Goal: Book appointment/travel/reservation

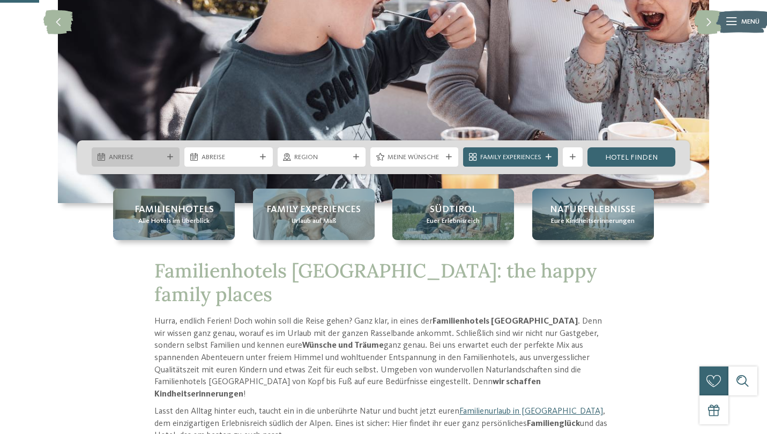
click at [154, 161] on span "Anreise" at bounding box center [136, 158] width 54 height 10
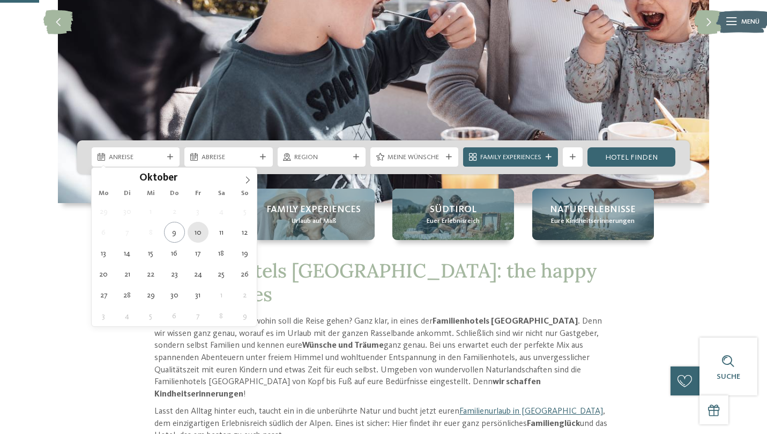
type div "10.10.2025"
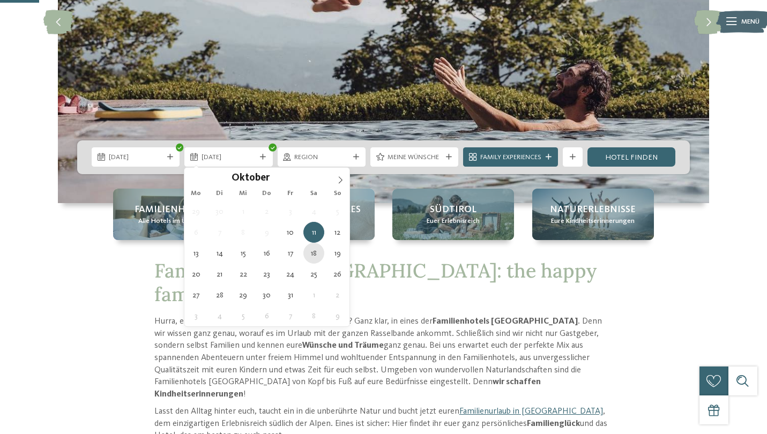
type div "18.10.2025"
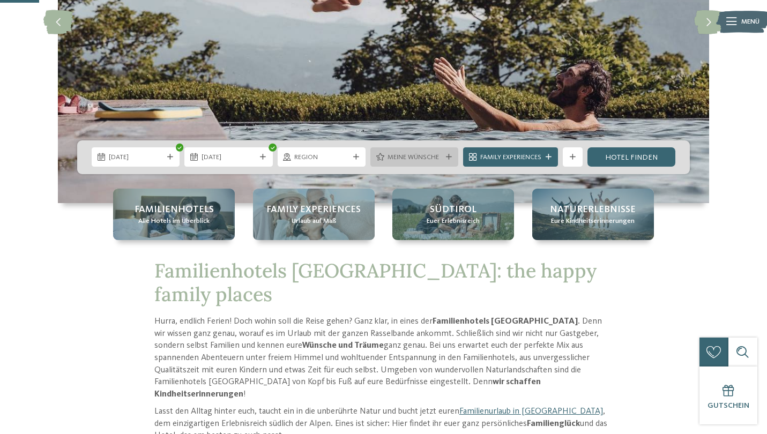
click at [437, 160] on span "Meine Wünsche" at bounding box center [415, 158] width 54 height 10
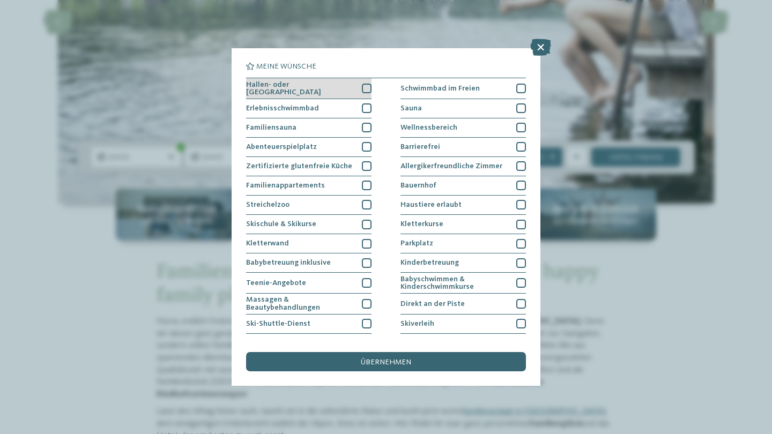
click at [366, 86] on div at bounding box center [367, 89] width 10 height 10
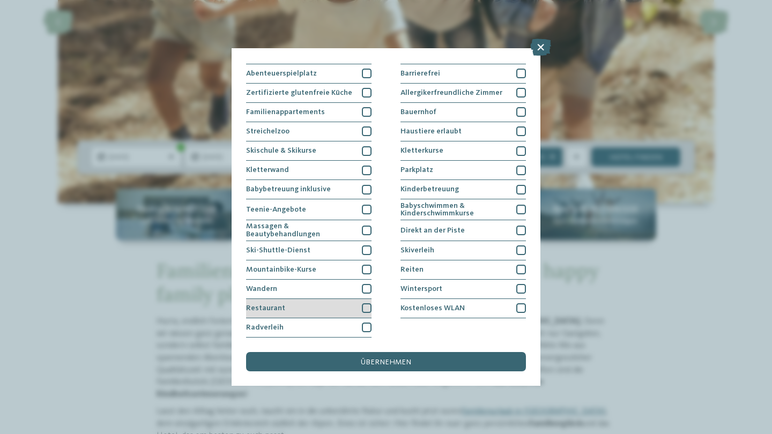
scroll to position [167, 0]
click at [365, 303] on div at bounding box center [367, 308] width 10 height 10
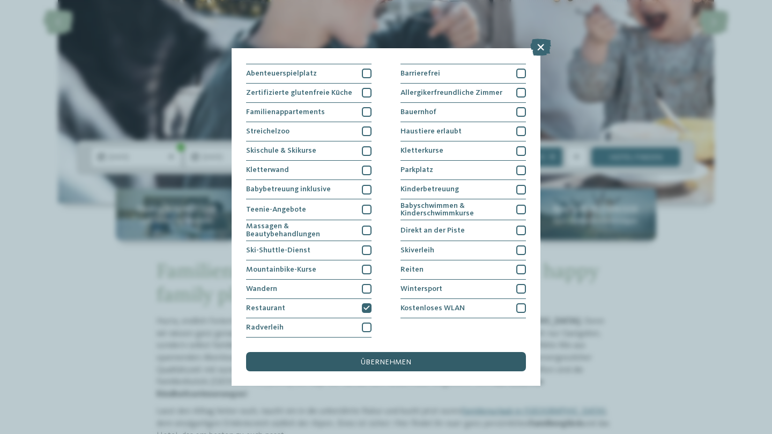
click at [416, 352] on div "übernehmen" at bounding box center [386, 361] width 280 height 19
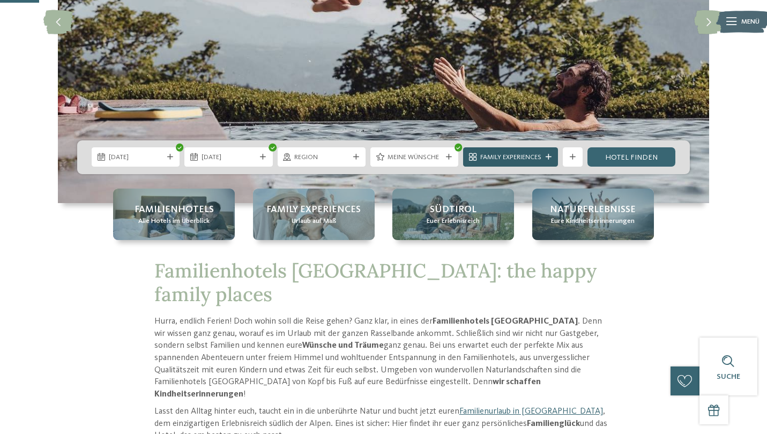
click at [517, 160] on span "Family Experiences" at bounding box center [510, 158] width 61 height 10
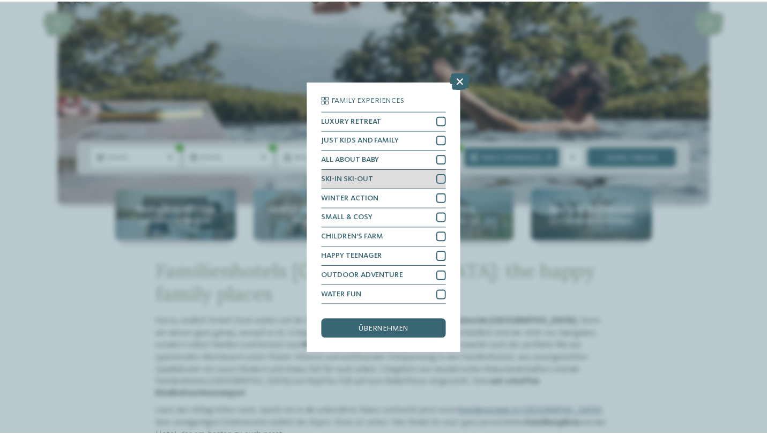
scroll to position [30, 0]
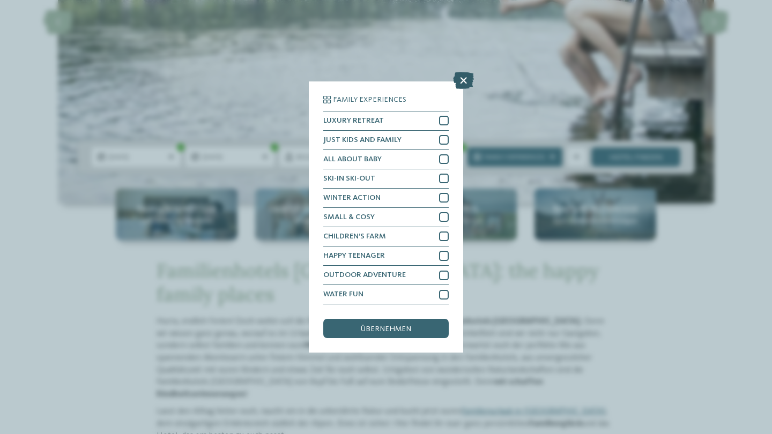
click at [465, 72] on icon at bounding box center [463, 80] width 21 height 17
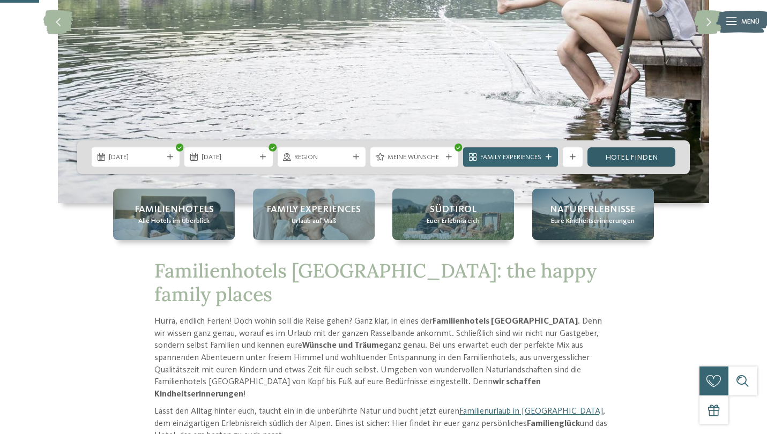
click at [640, 159] on link "Hotel finden" at bounding box center [631, 156] width 88 height 19
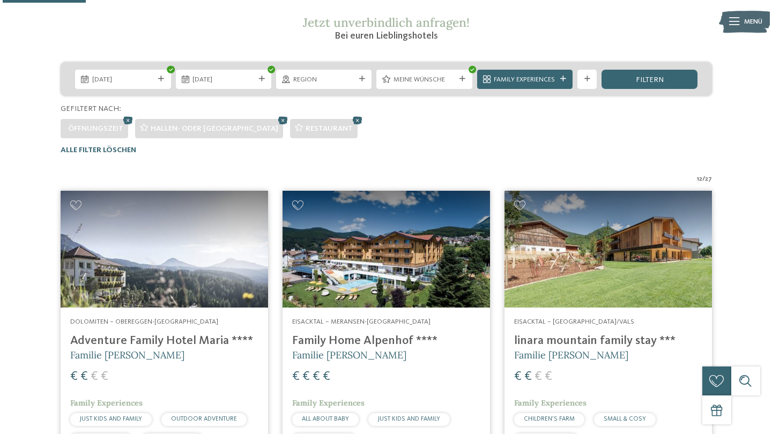
scroll to position [185, 0]
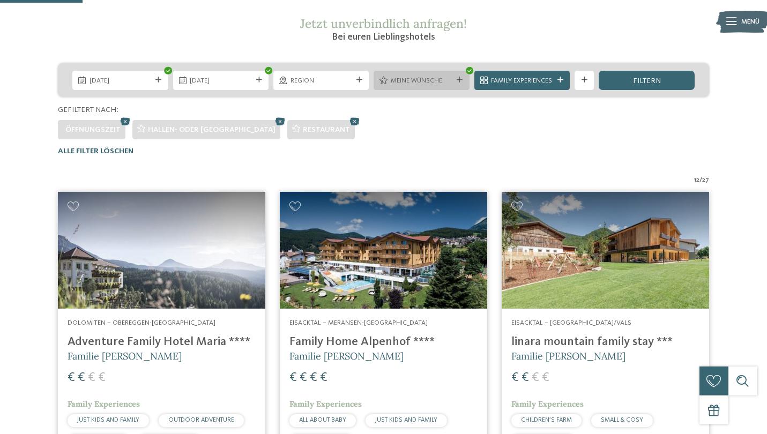
click at [412, 78] on span "Meine Wünsche" at bounding box center [422, 81] width 62 height 10
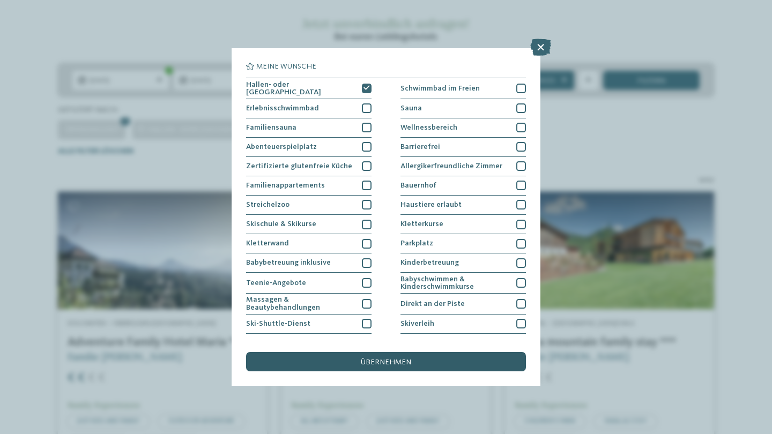
scroll to position [0, 0]
click at [545, 44] on icon at bounding box center [540, 47] width 21 height 17
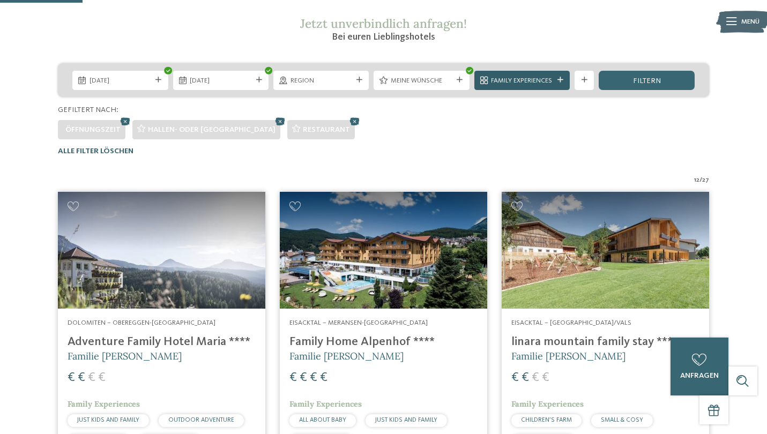
click at [496, 84] on span "Family Experiences" at bounding box center [522, 81] width 62 height 10
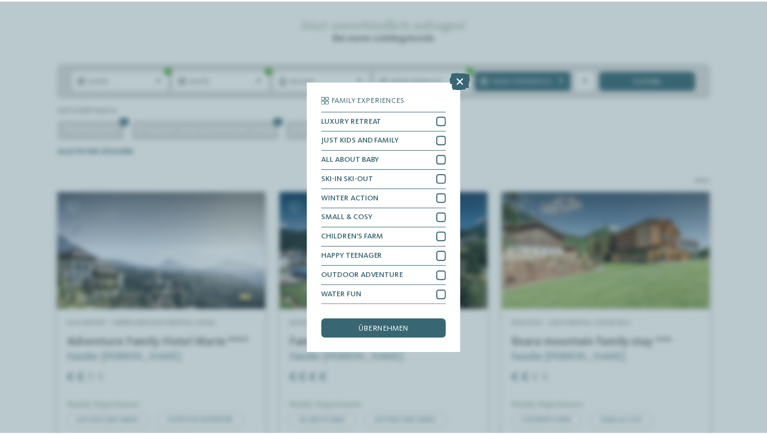
scroll to position [30, 0]
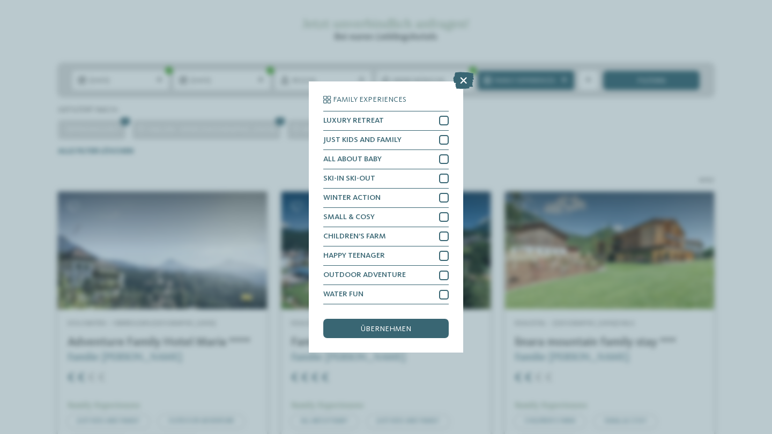
click at [537, 145] on div "Family Experiences LUXURY RETREAT JUST KIDS AND FAMILY" at bounding box center [386, 217] width 772 height 434
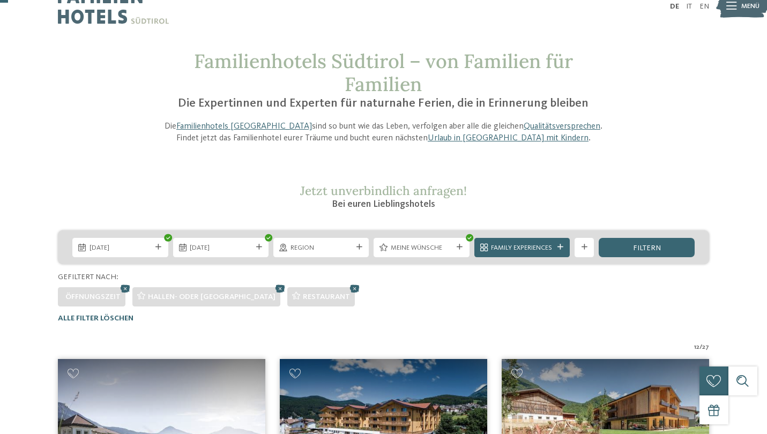
scroll to position [22, 0]
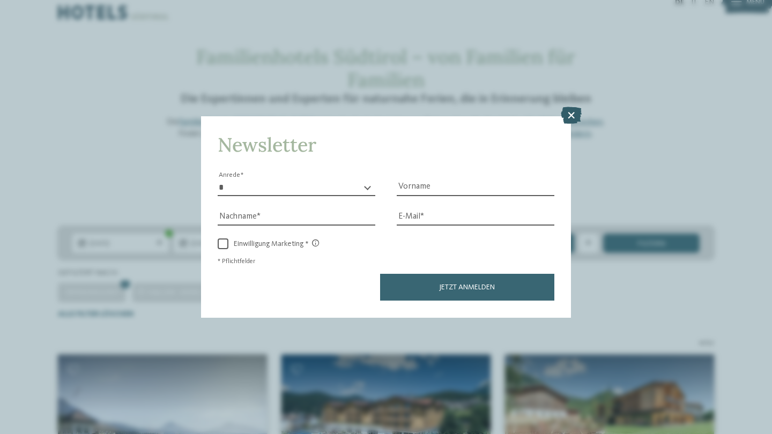
click at [572, 107] on icon at bounding box center [571, 115] width 21 height 17
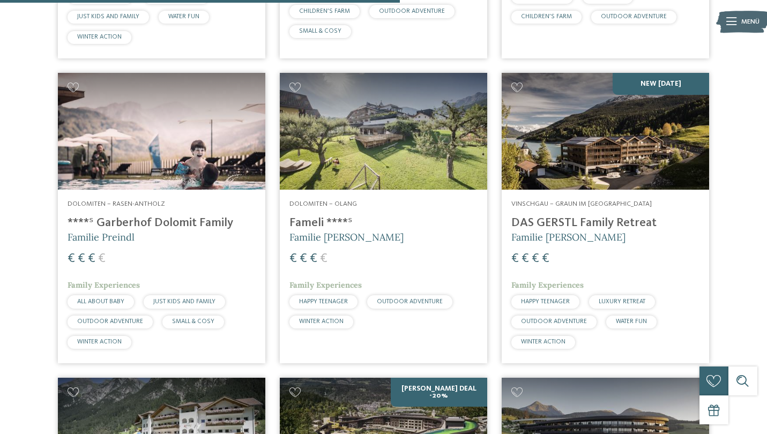
scroll to position [893, 0]
click at [184, 218] on h4 "****ˢ Garberhof Dolomit Family" at bounding box center [162, 223] width 188 height 14
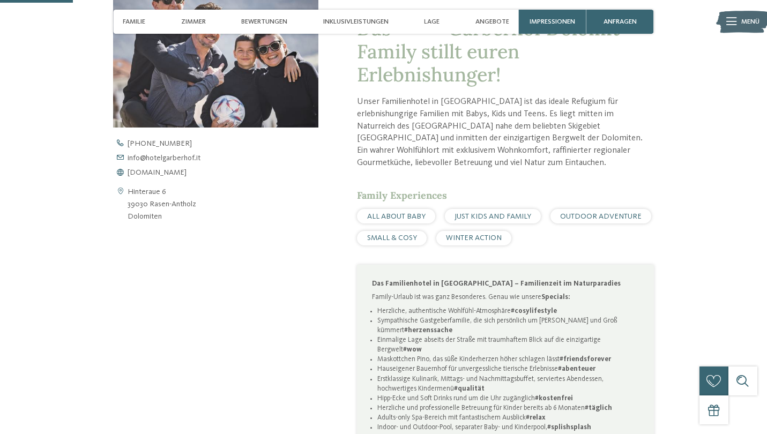
scroll to position [376, 0]
click at [183, 170] on span "www.hotelgarberhof.it" at bounding box center [157, 172] width 59 height 8
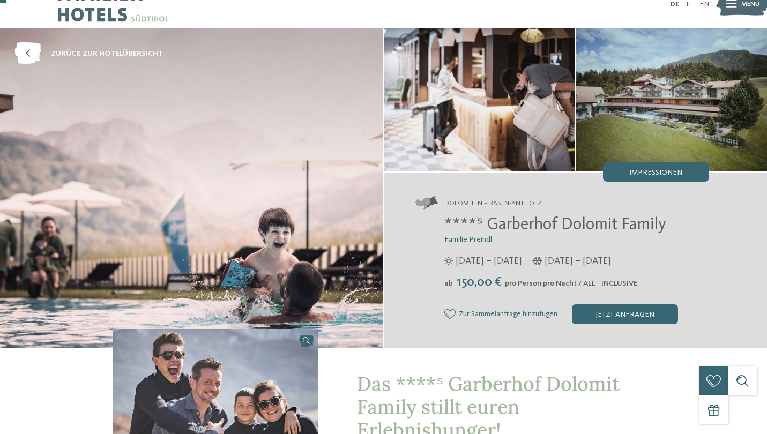
scroll to position [16, 0]
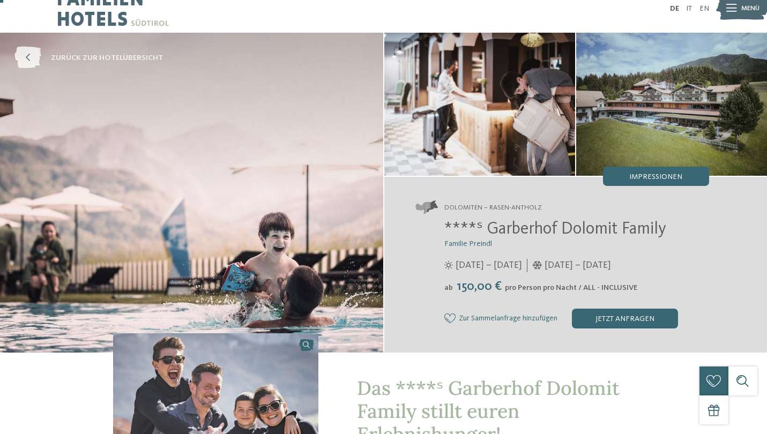
click at [42, 55] on link "zurück zur Hotelübersicht" at bounding box center [88, 58] width 148 height 22
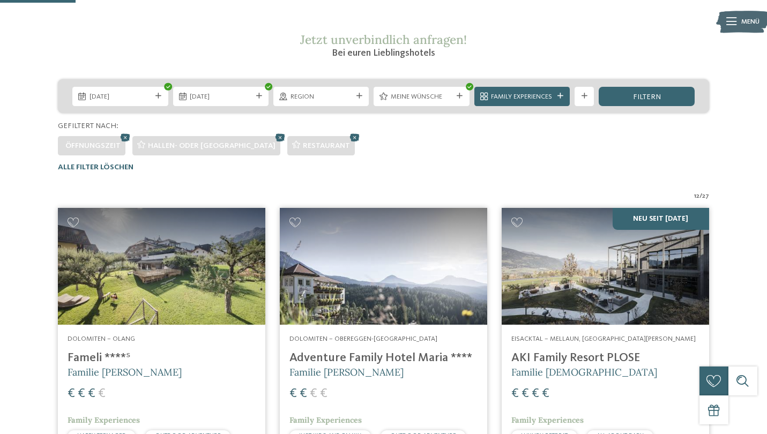
scroll to position [165, 0]
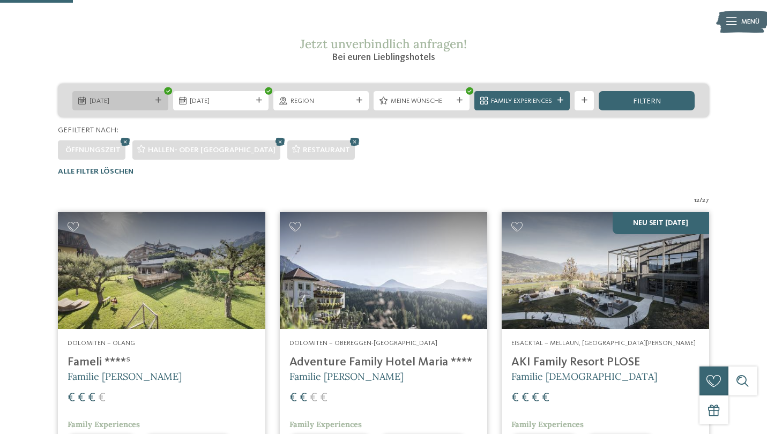
click at [98, 100] on span "10.10.2025" at bounding box center [121, 101] width 62 height 10
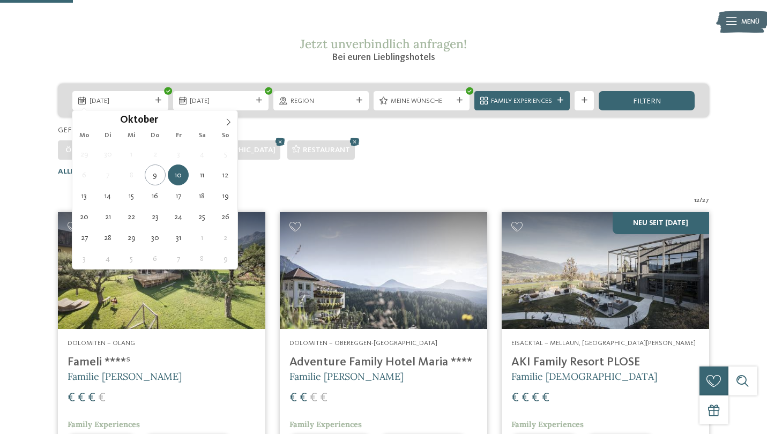
type div "10.10.2025"
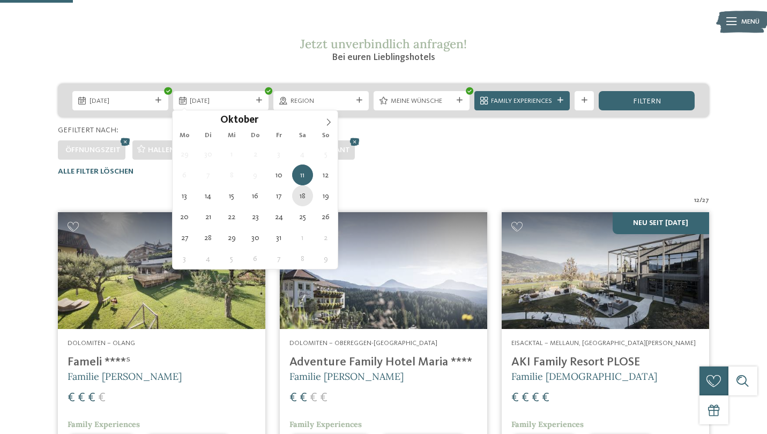
type div "18.10.2025"
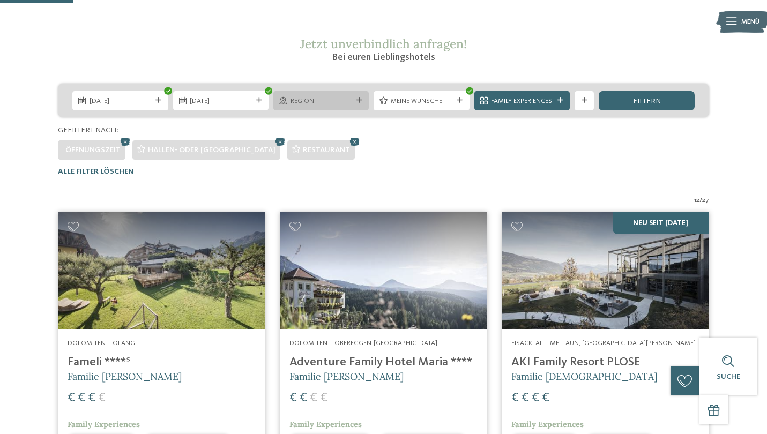
click at [333, 99] on span "Region" at bounding box center [321, 101] width 62 height 10
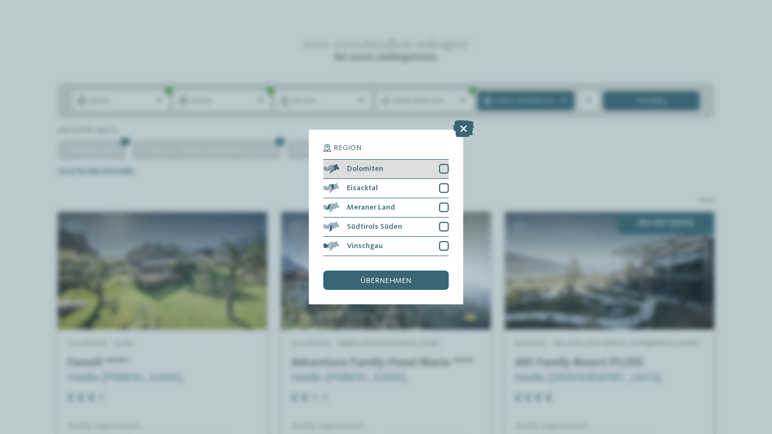
click at [444, 164] on div at bounding box center [444, 169] width 10 height 10
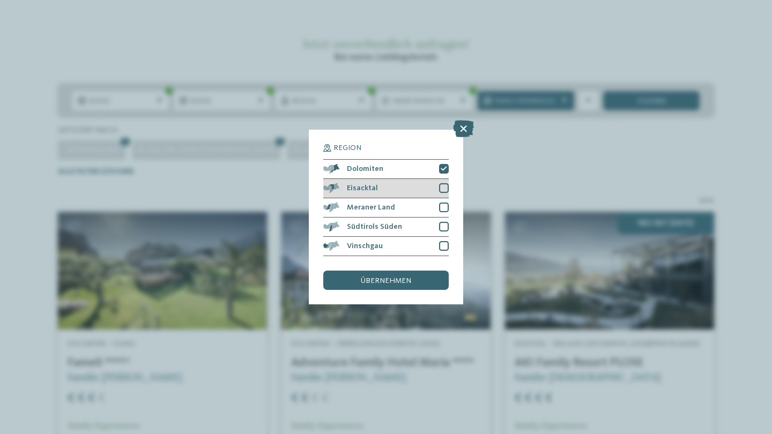
click at [446, 179] on div "Eisacktal" at bounding box center [385, 188] width 125 height 19
click at [446, 203] on div at bounding box center [444, 208] width 10 height 10
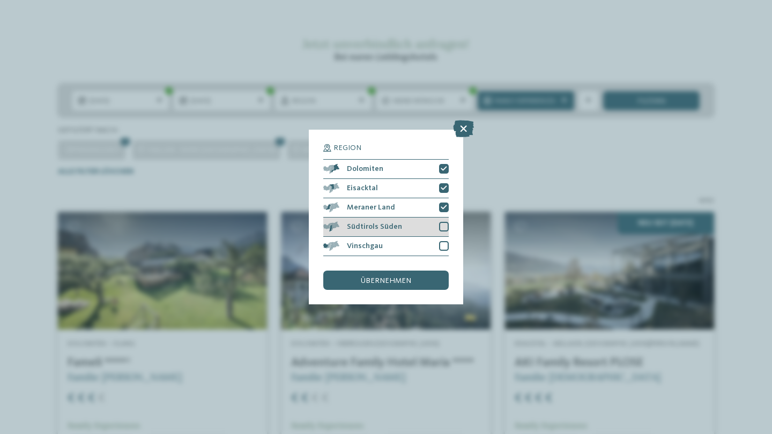
click at [446, 222] on div at bounding box center [444, 227] width 10 height 10
click at [446, 241] on div at bounding box center [444, 246] width 10 height 10
click at [428, 271] on div "übernehmen" at bounding box center [385, 280] width 125 height 19
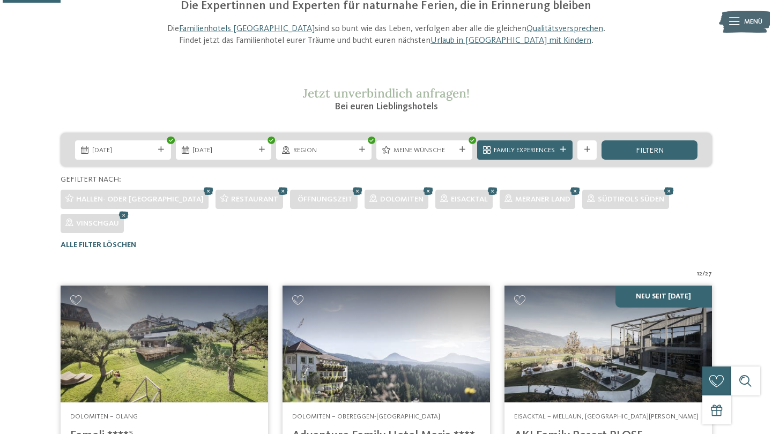
scroll to position [137, 0]
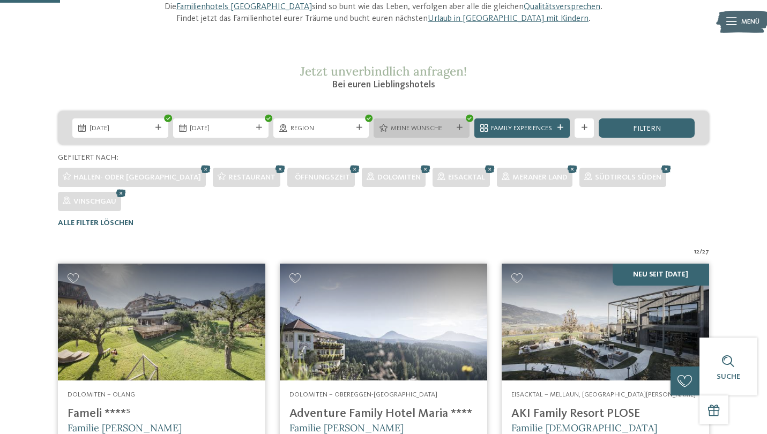
click at [415, 126] on span "Meine Wünsche" at bounding box center [422, 129] width 62 height 10
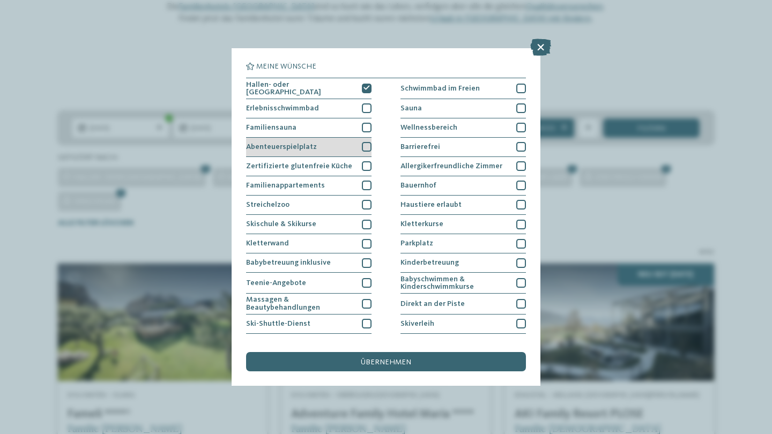
click at [366, 150] on div at bounding box center [367, 147] width 10 height 10
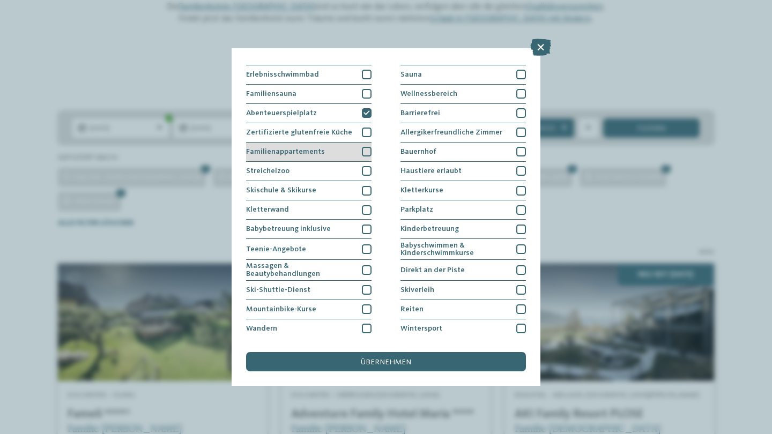
scroll to position [37, 0]
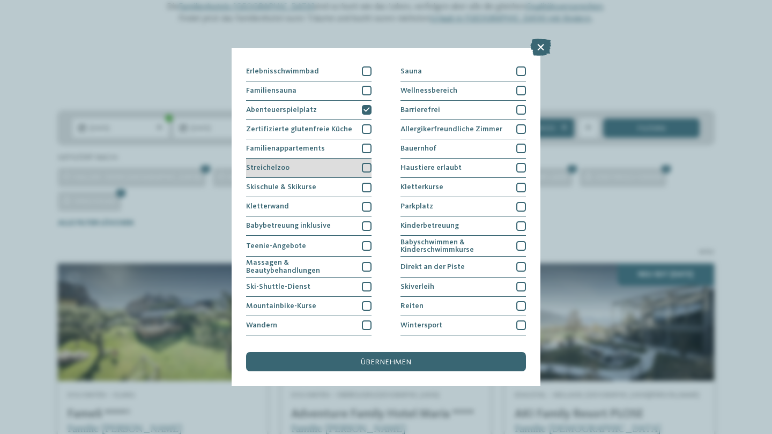
click at [368, 166] on div at bounding box center [367, 168] width 10 height 10
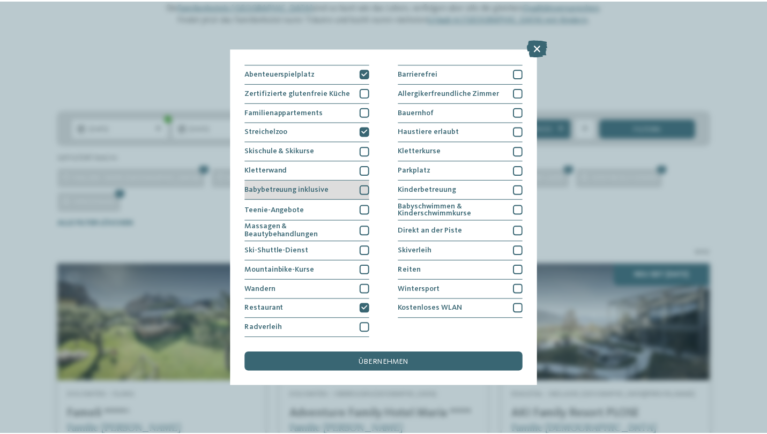
scroll to position [167, 0]
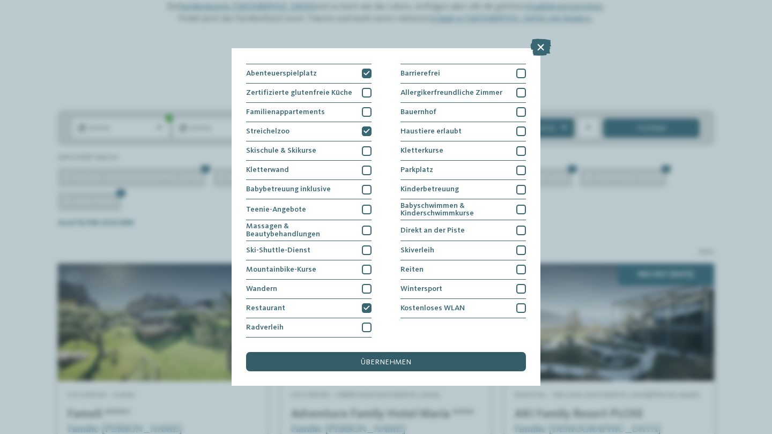
click at [397, 359] on span "übernehmen" at bounding box center [386, 363] width 50 height 8
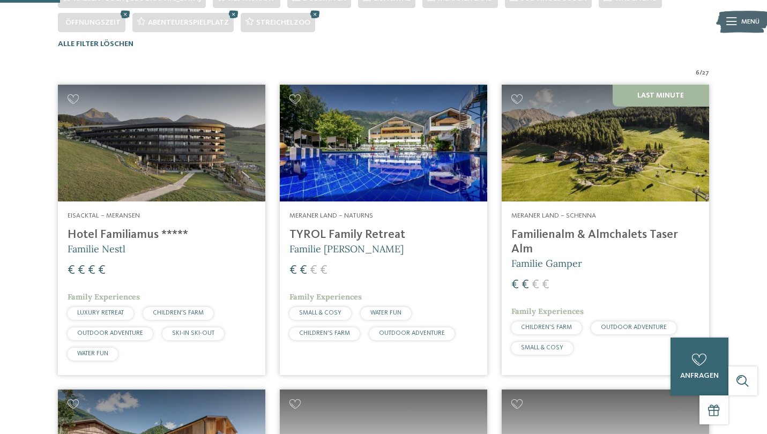
scroll to position [333, 0]
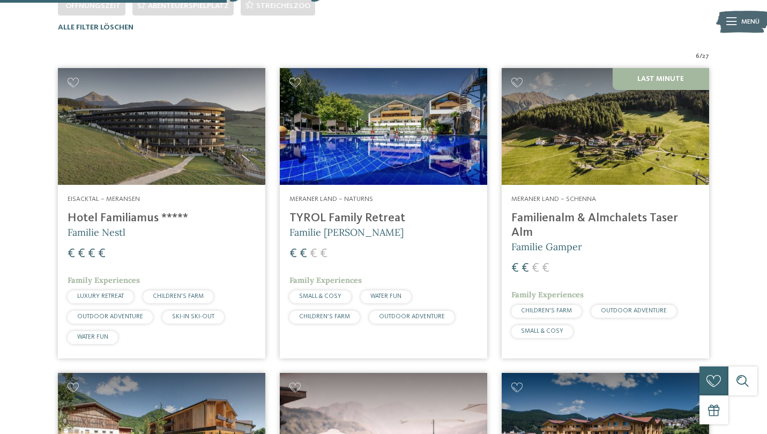
click at [397, 191] on div "Meraner Land – Naturns TYROL Family Retreat Familie Brunner € € € € Family Expe…" at bounding box center [383, 262] width 207 height 154
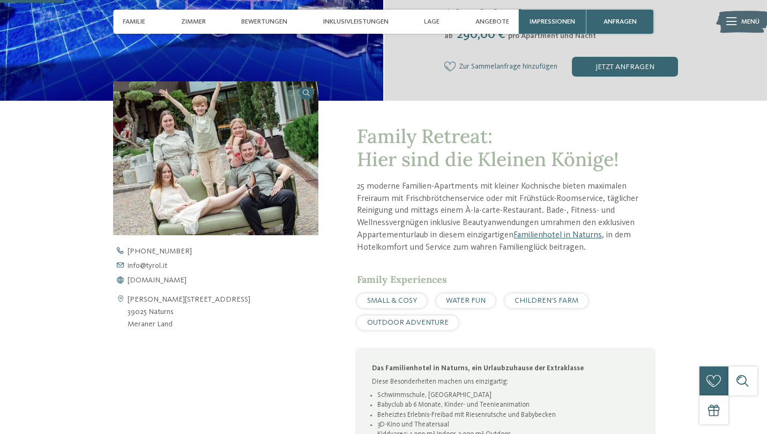
scroll to position [268, 0]
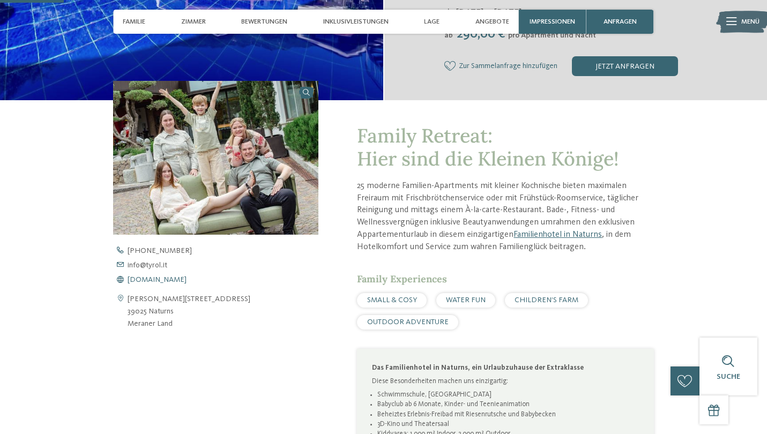
click at [141, 276] on span "[DOMAIN_NAME]" at bounding box center [157, 280] width 59 height 8
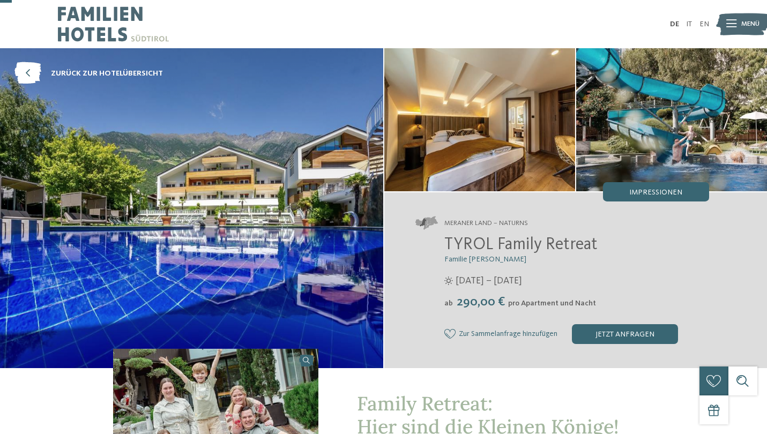
scroll to position [0, 0]
